Goal: Transaction & Acquisition: Purchase product/service

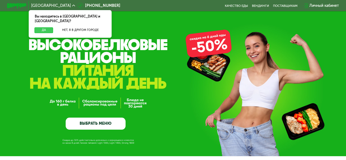
click at [47, 27] on button "Да" at bounding box center [43, 30] width 19 height 6
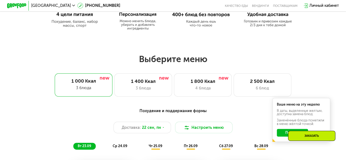
scroll to position [274, 0]
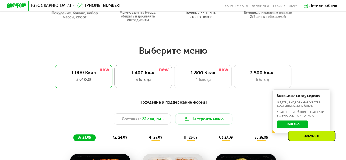
click at [142, 79] on div "3 блюда" at bounding box center [144, 80] width 48 height 6
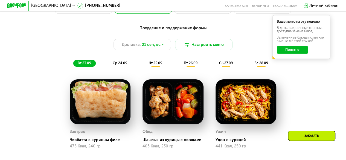
scroll to position [383, 0]
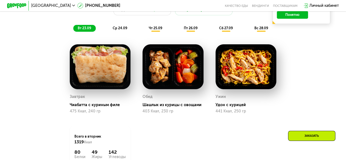
click at [120, 30] on span "ср 24.09" at bounding box center [120, 28] width 15 height 4
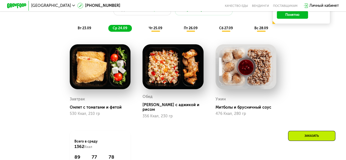
click at [156, 30] on span "чт 25.09" at bounding box center [155, 28] width 13 height 4
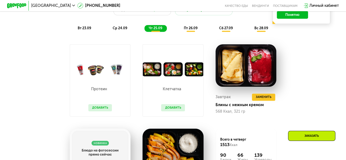
click at [194, 30] on span "пт 26.09" at bounding box center [191, 28] width 14 height 4
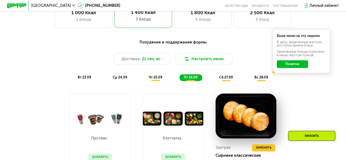
scroll to position [329, 0]
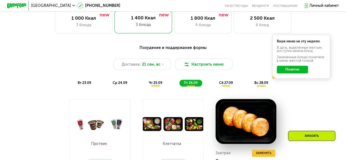
click at [224, 85] on span "сб 27.09" at bounding box center [226, 83] width 14 height 4
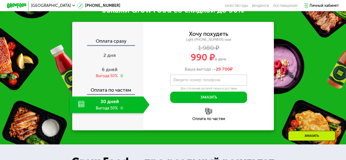
scroll to position [630, 0]
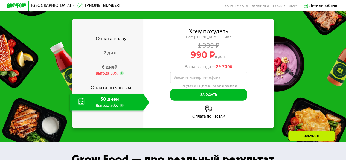
click at [120, 75] on use at bounding box center [122, 73] width 4 height 4
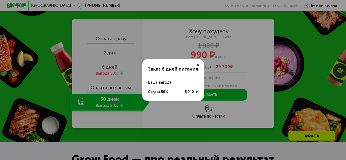
click at [195, 65] on div at bounding box center [197, 64] width 11 height 11
click at [198, 66] on icon at bounding box center [198, 65] width 3 height 3
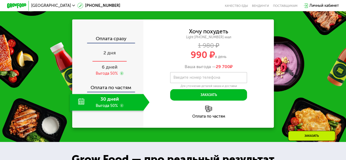
click at [116, 53] on div "2 дня" at bounding box center [110, 53] width 80 height 17
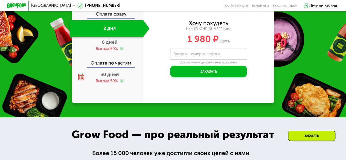
scroll to position [599, 0]
